Goal: Entertainment & Leisure: Consume media (video, audio)

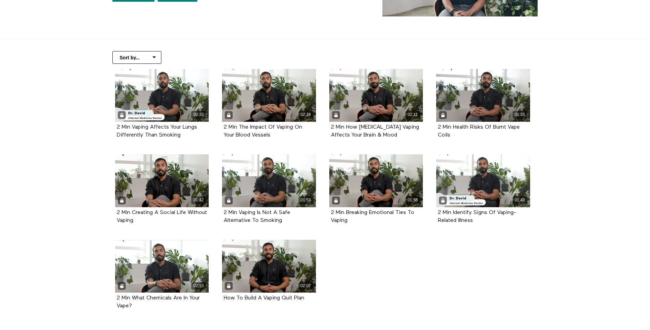
scroll to position [137, 0]
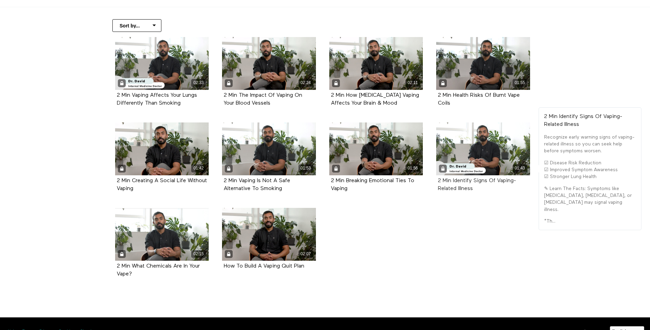
click at [466, 179] on strong "2 Min Identify Signs Of Vaping-Related Illness" at bounding box center [477, 184] width 78 height 13
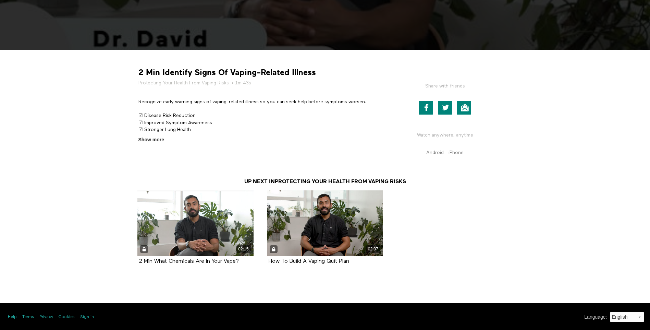
scroll to position [237, 0]
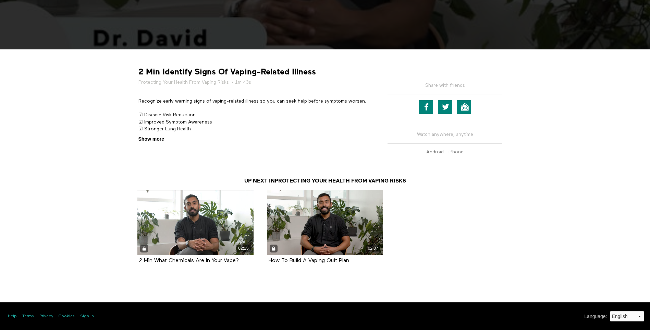
click at [145, 139] on span "Show more" at bounding box center [152, 138] width 26 height 7
click at [0, 0] on input "Show more Show less" at bounding box center [0, 0] width 0 height 0
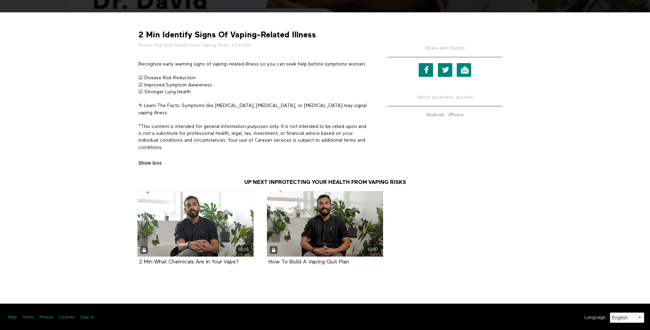
scroll to position [275, 0]
